Goal: Task Accomplishment & Management: Use online tool/utility

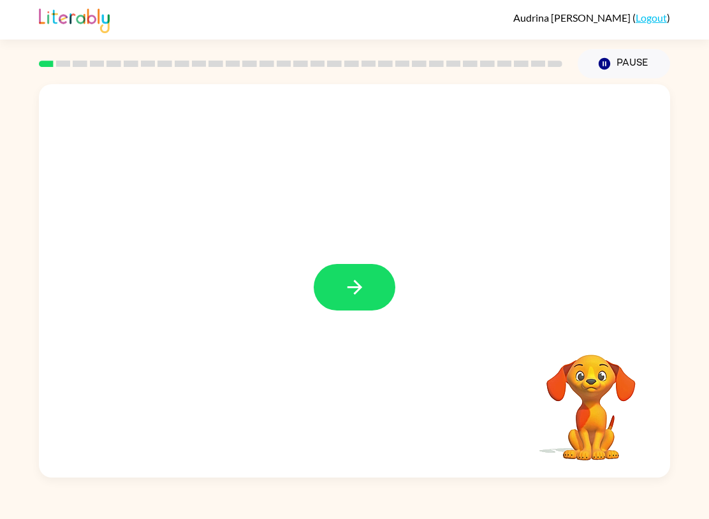
click at [628, 61] on button "Pause Pause" at bounding box center [624, 63] width 92 height 29
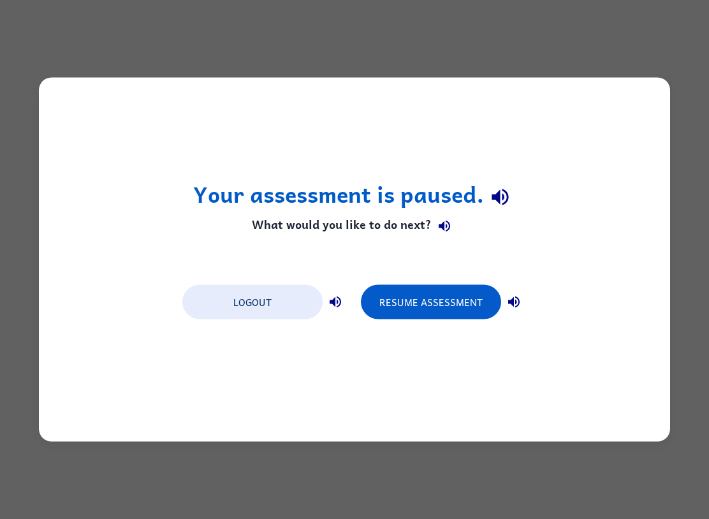
click at [408, 294] on button "Resume Assessment" at bounding box center [431, 302] width 140 height 34
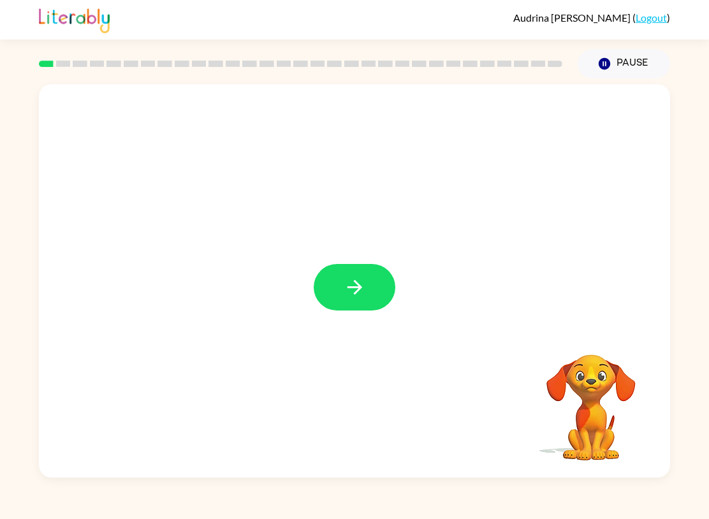
click at [351, 281] on icon "button" at bounding box center [355, 287] width 22 height 22
click at [623, 66] on button "Pause Pause" at bounding box center [624, 63] width 92 height 29
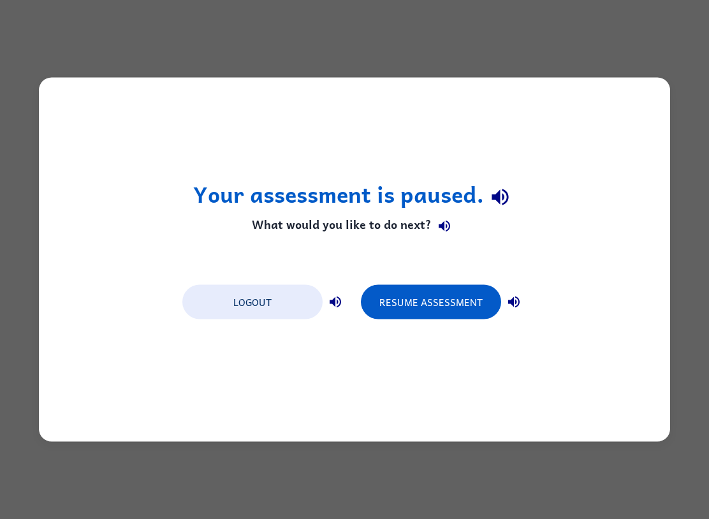
click at [458, 300] on button "Resume Assessment" at bounding box center [431, 302] width 140 height 34
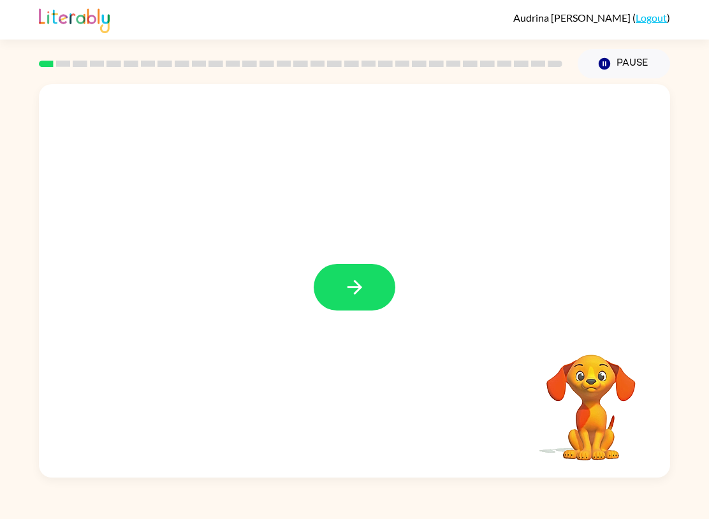
click at [367, 281] on button "button" at bounding box center [355, 287] width 82 height 47
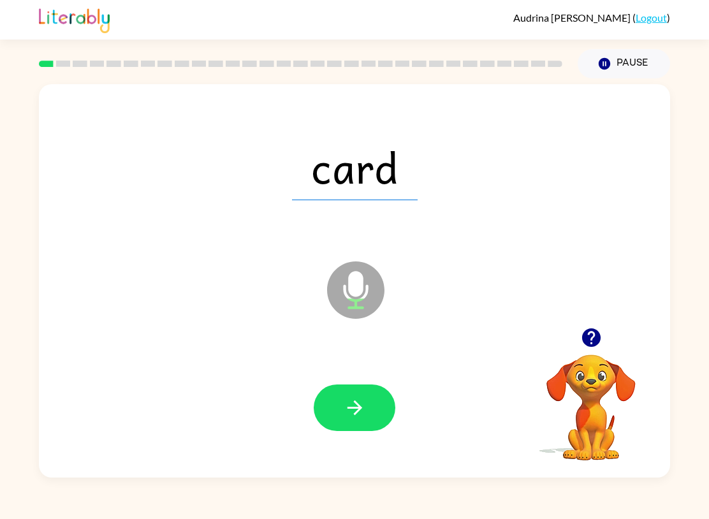
click at [369, 408] on button "button" at bounding box center [355, 408] width 82 height 47
click at [365, 415] on icon "button" at bounding box center [355, 408] width 22 height 22
click at [359, 406] on icon "button" at bounding box center [354, 408] width 15 height 15
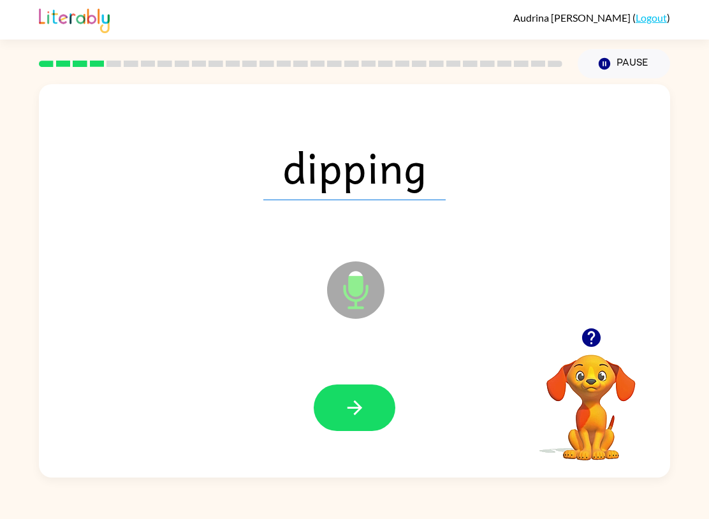
click at [373, 411] on button "button" at bounding box center [355, 408] width 82 height 47
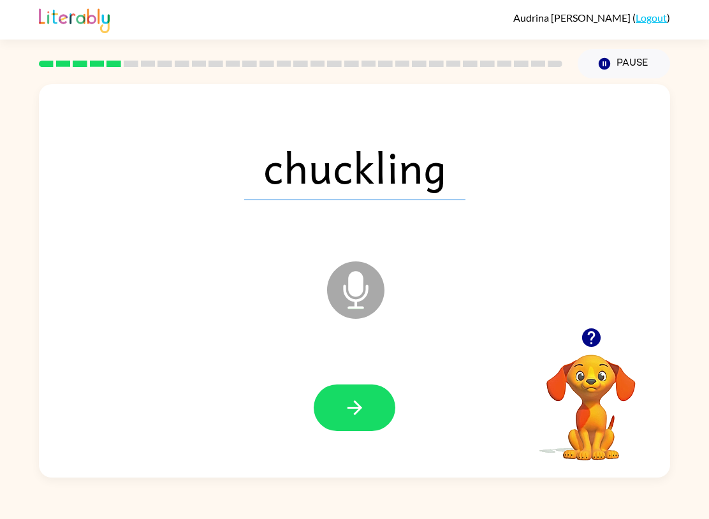
click at [368, 402] on button "button" at bounding box center [355, 408] width 82 height 47
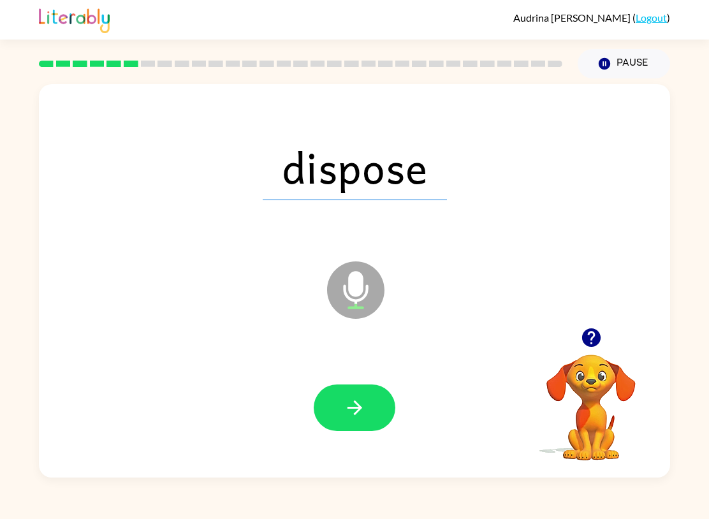
click at [374, 407] on button "button" at bounding box center [355, 408] width 82 height 47
click at [370, 411] on button "button" at bounding box center [355, 408] width 82 height 47
click at [373, 409] on button "button" at bounding box center [355, 408] width 82 height 47
click at [378, 408] on button "button" at bounding box center [355, 408] width 82 height 47
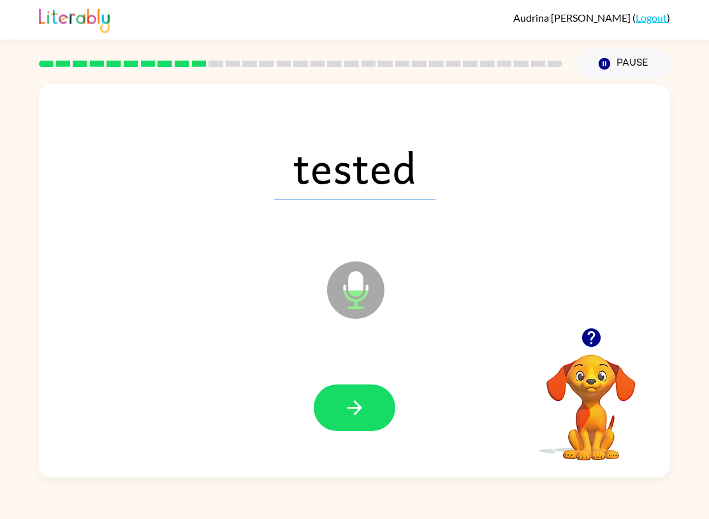
click at [375, 406] on button "button" at bounding box center [355, 408] width 82 height 47
click at [357, 404] on icon "button" at bounding box center [354, 408] width 15 height 15
click at [359, 404] on icon "button" at bounding box center [355, 408] width 22 height 22
click at [366, 412] on button "button" at bounding box center [355, 408] width 82 height 47
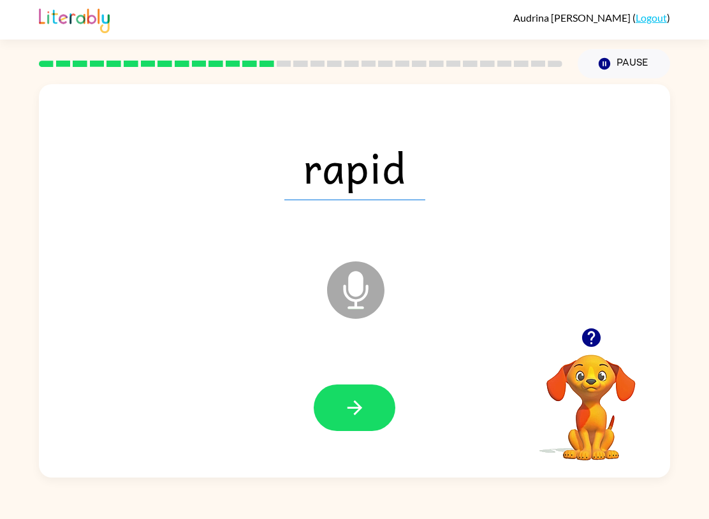
click at [371, 408] on button "button" at bounding box center [355, 408] width 82 height 47
click at [363, 407] on icon "button" at bounding box center [355, 408] width 22 height 22
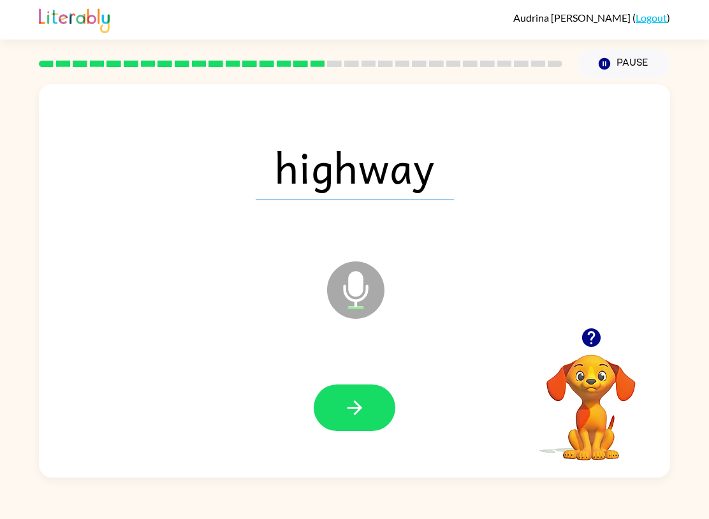
click at [367, 412] on button "button" at bounding box center [355, 408] width 82 height 47
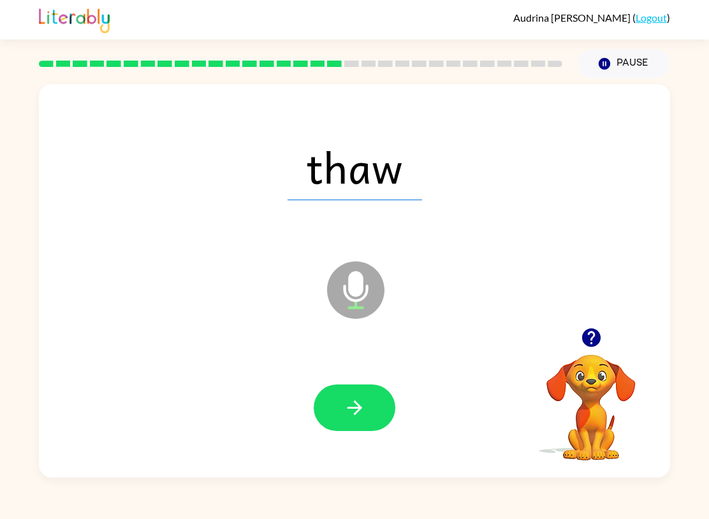
click at [366, 408] on button "button" at bounding box center [355, 408] width 82 height 47
click at [367, 411] on button "button" at bounding box center [355, 408] width 82 height 47
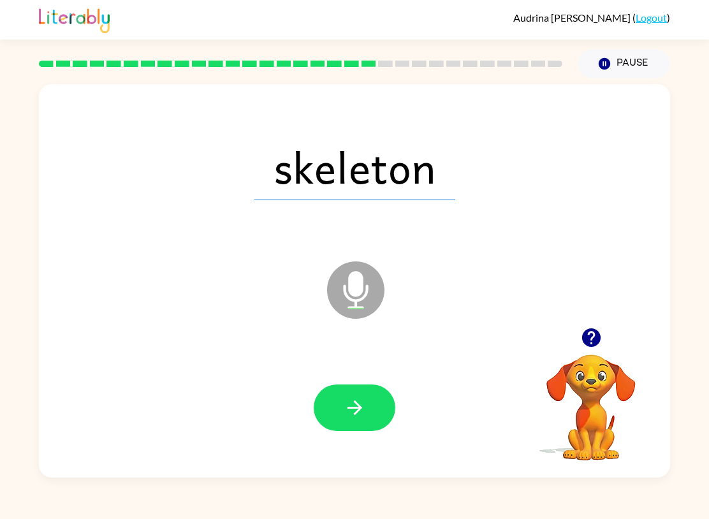
click at [372, 406] on button "button" at bounding box center [355, 408] width 82 height 47
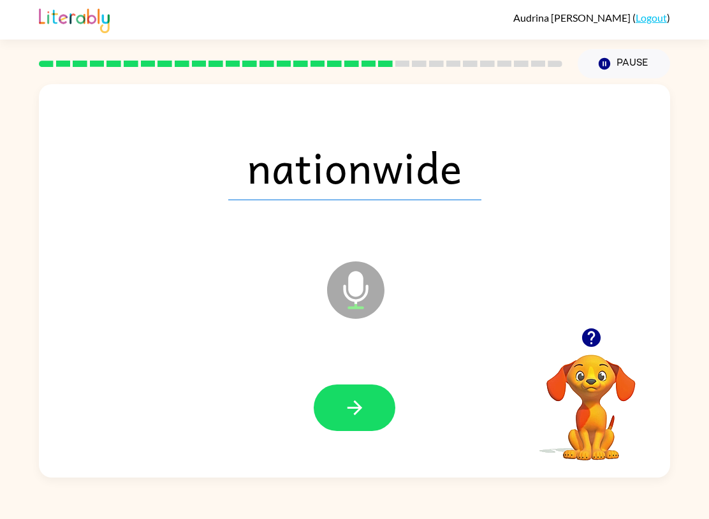
click at [367, 399] on button "button" at bounding box center [355, 408] width 82 height 47
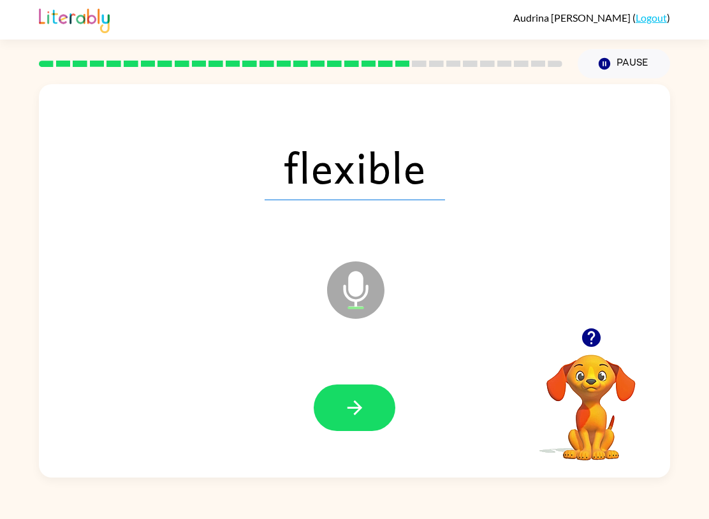
click at [361, 402] on icon "button" at bounding box center [355, 408] width 22 height 22
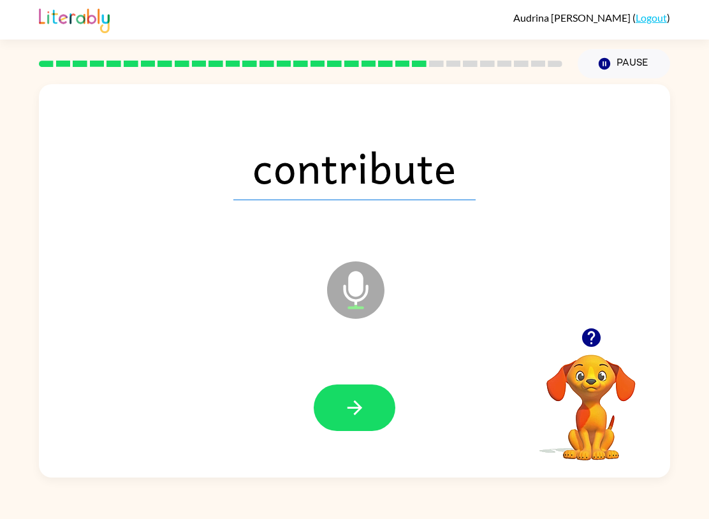
click at [348, 409] on icon "button" at bounding box center [354, 408] width 15 height 15
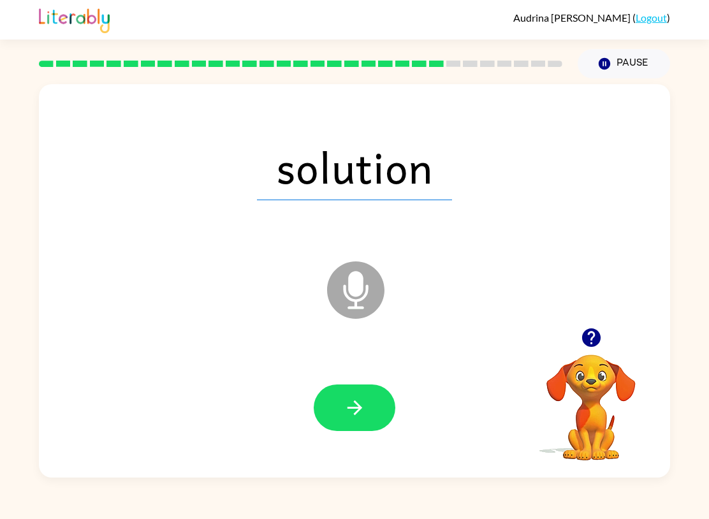
click at [379, 415] on button "button" at bounding box center [355, 408] width 82 height 47
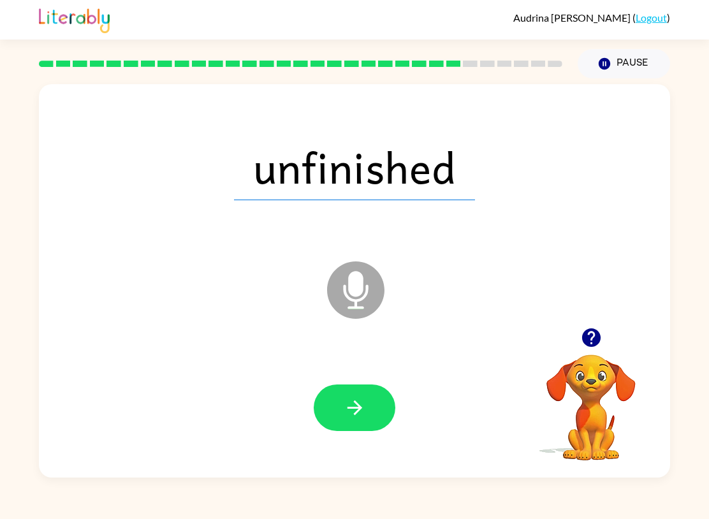
click at [370, 406] on button "button" at bounding box center [355, 408] width 82 height 47
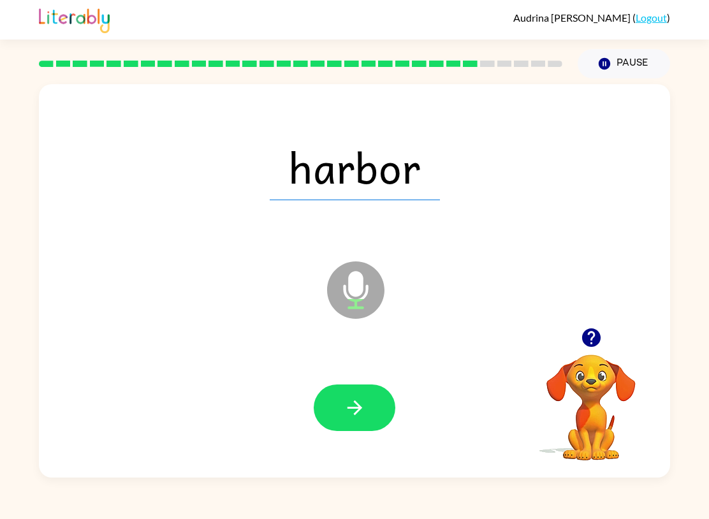
click at [368, 404] on button "button" at bounding box center [355, 408] width 82 height 47
click at [359, 404] on icon "button" at bounding box center [355, 408] width 22 height 22
click at [367, 406] on button "button" at bounding box center [355, 408] width 82 height 47
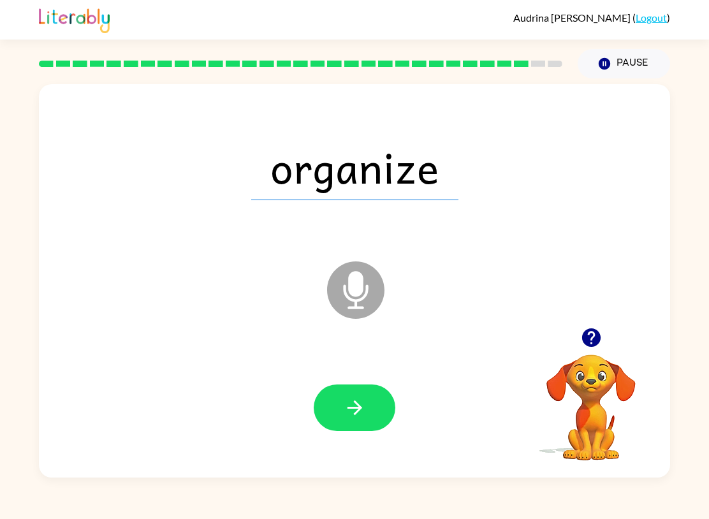
click at [368, 406] on button "button" at bounding box center [355, 408] width 82 height 47
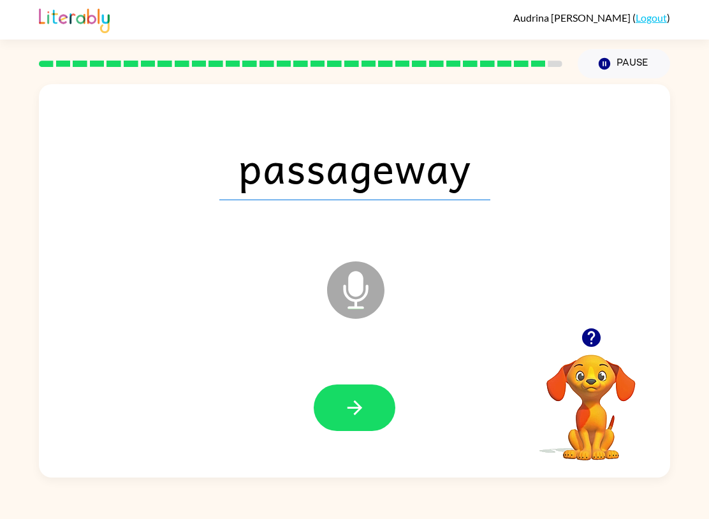
click at [362, 407] on icon "button" at bounding box center [355, 408] width 22 height 22
